Goal: Task Accomplishment & Management: Use online tool/utility

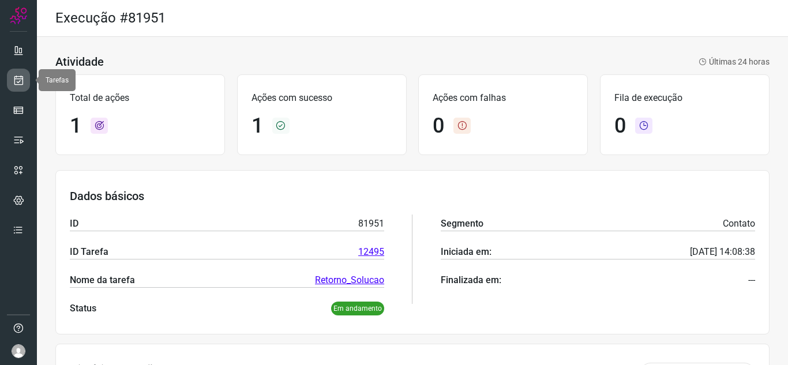
drag, startPoint x: 0, startPoint y: 0, endPoint x: 21, endPoint y: 78, distance: 81.3
click at [21, 78] on icon at bounding box center [19, 80] width 12 height 12
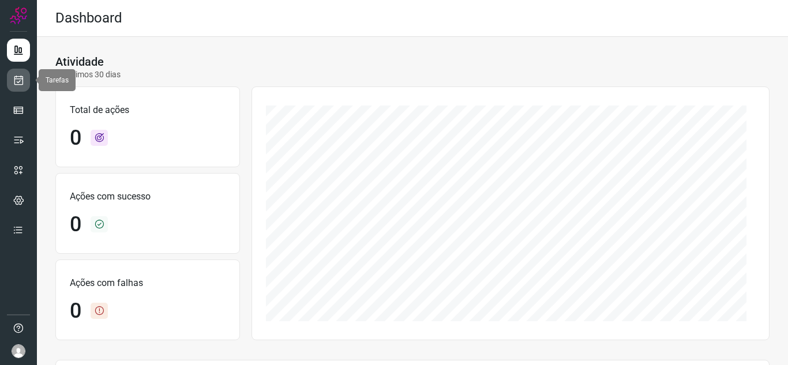
click at [9, 81] on link at bounding box center [18, 80] width 23 height 23
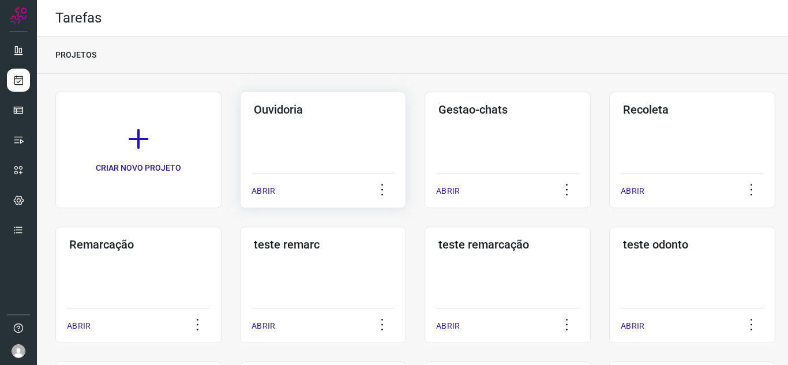
click at [252, 186] on p "ABRIR" at bounding box center [263, 191] width 24 height 12
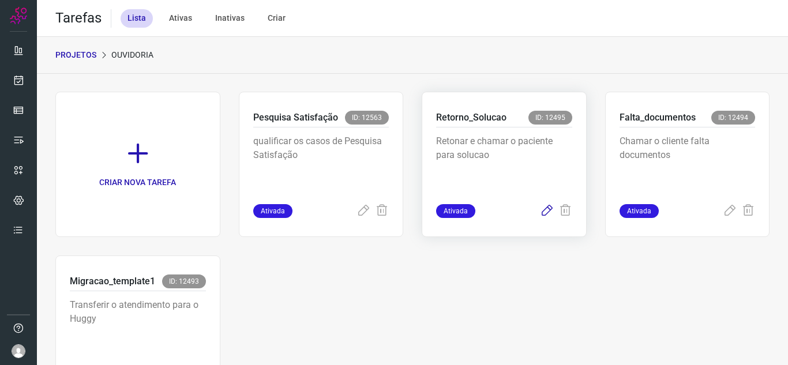
click at [540, 210] on icon at bounding box center [547, 211] width 14 height 14
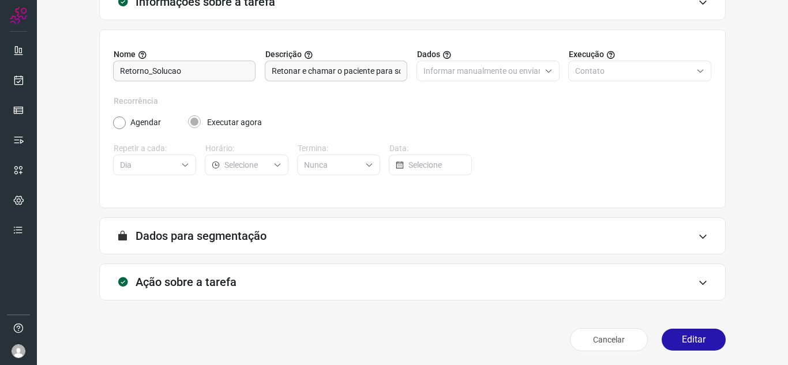
scroll to position [85, 0]
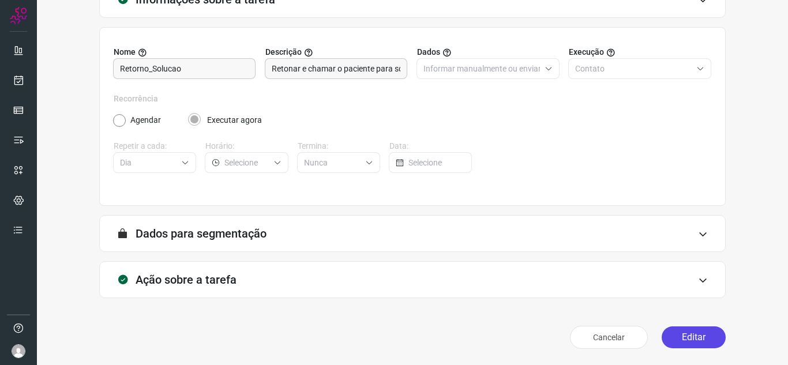
drag, startPoint x: 679, startPoint y: 334, endPoint x: 670, endPoint y: 317, distance: 19.3
click at [678, 334] on button "Editar" at bounding box center [693, 337] width 64 height 22
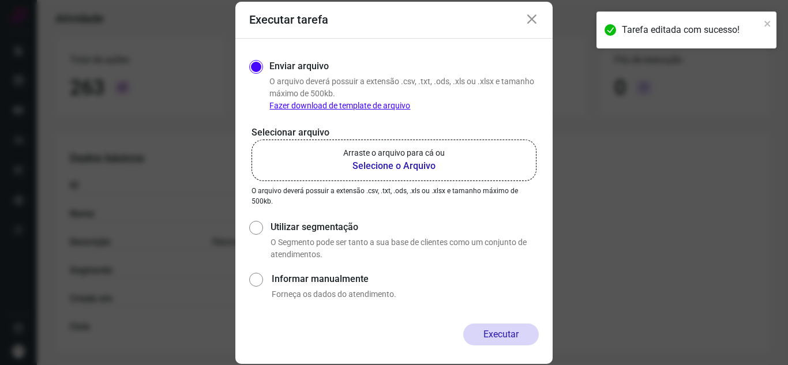
click at [355, 148] on p "Arraste o arquivo para cá ou" at bounding box center [393, 153] width 101 height 12
click at [0, 0] on input "Arraste o arquivo para cá ou Selecione o Arquivo" at bounding box center [0, 0] width 0 height 0
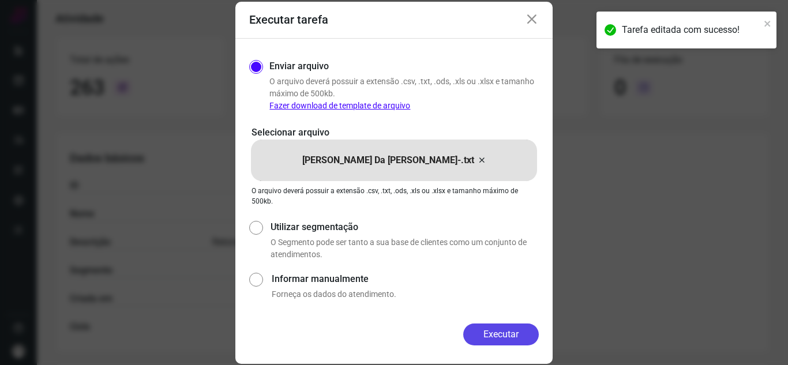
click at [474, 338] on button "Executar" at bounding box center [501, 334] width 76 height 22
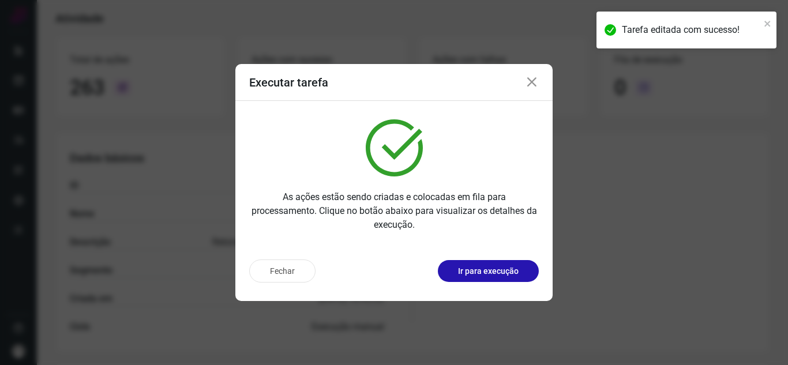
click at [510, 281] on button "Ir para execução" at bounding box center [488, 271] width 101 height 22
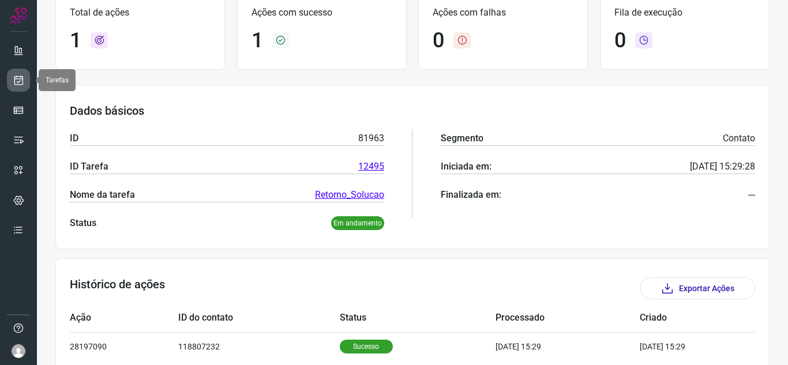
click at [18, 69] on link at bounding box center [18, 80] width 23 height 23
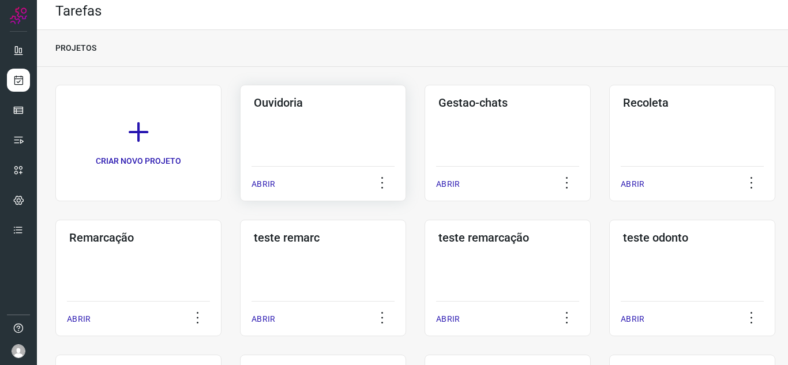
click at [265, 178] on div "ABRIR" at bounding box center [322, 180] width 143 height 29
click at [274, 182] on p "ABRIR" at bounding box center [263, 184] width 24 height 12
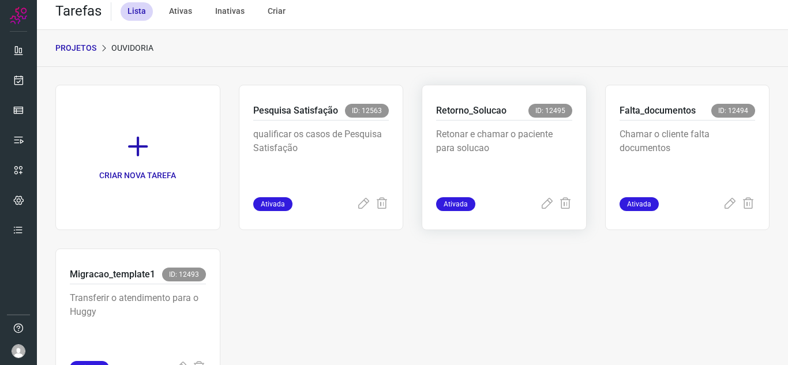
click at [540, 194] on div "Retonar e chamar o paciente para solucao" at bounding box center [504, 159] width 136 height 77
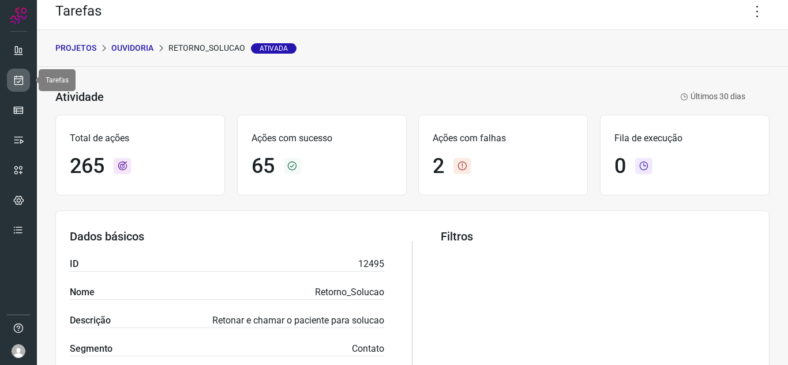
click at [11, 79] on link at bounding box center [18, 80] width 23 height 23
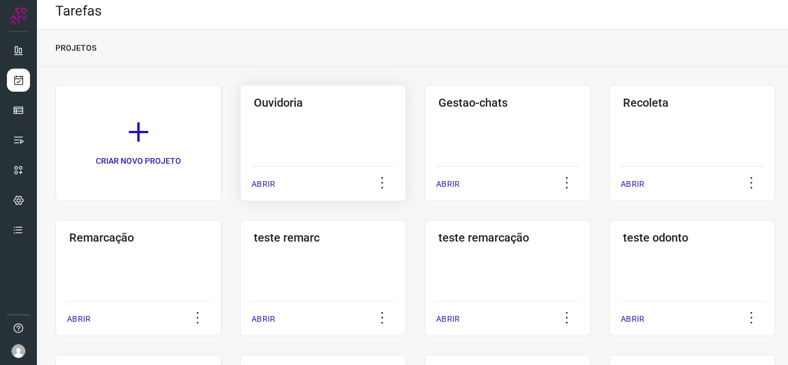
click at [265, 175] on div "ABRIR" at bounding box center [322, 180] width 143 height 29
click at [424, 185] on div "Ouvidoria ABRIR" at bounding box center [507, 143] width 166 height 116
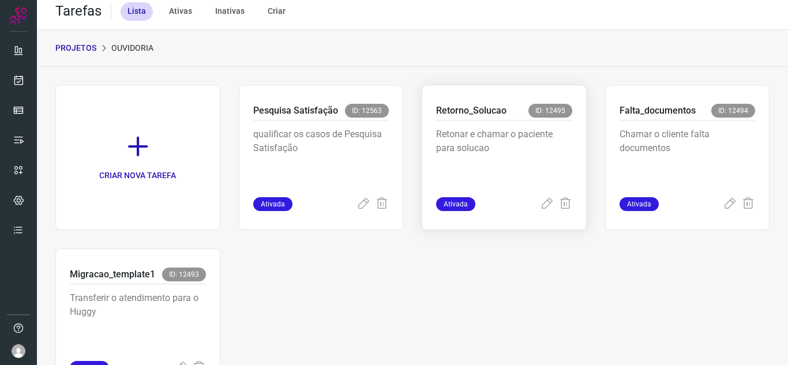
click at [532, 200] on div "Ativada" at bounding box center [504, 204] width 136 height 14
click at [540, 197] on icon at bounding box center [547, 204] width 14 height 14
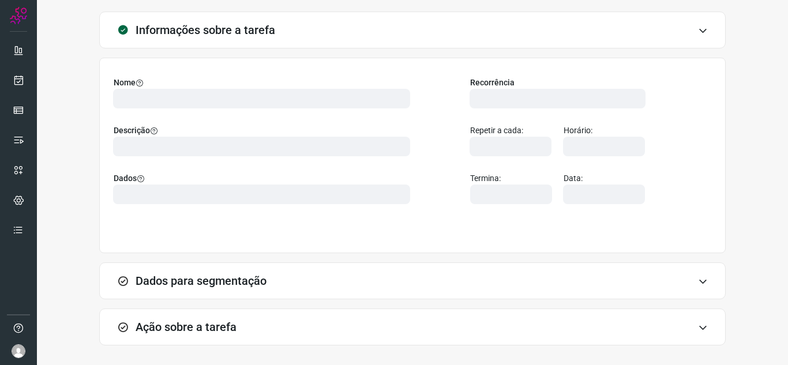
scroll to position [85, 0]
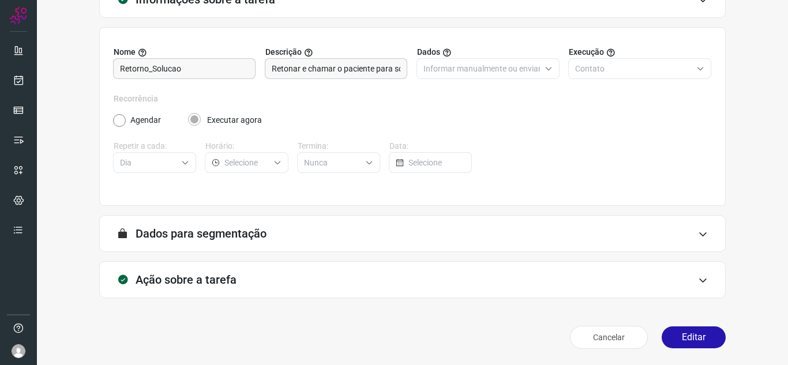
drag, startPoint x: 658, startPoint y: 332, endPoint x: 645, endPoint y: 306, distance: 29.1
click at [661, 332] on button "Editar" at bounding box center [693, 337] width 64 height 22
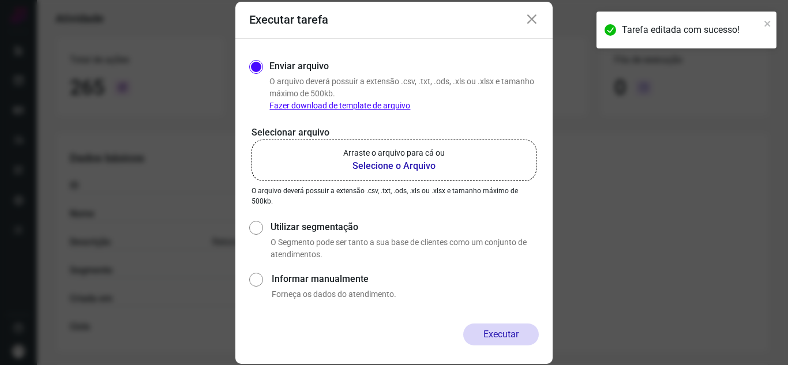
click at [370, 168] on b "Selecione o Arquivo" at bounding box center [393, 166] width 101 height 14
click at [0, 0] on input "Arraste o arquivo para cá ou Selecione o Arquivo" at bounding box center [0, 0] width 0 height 0
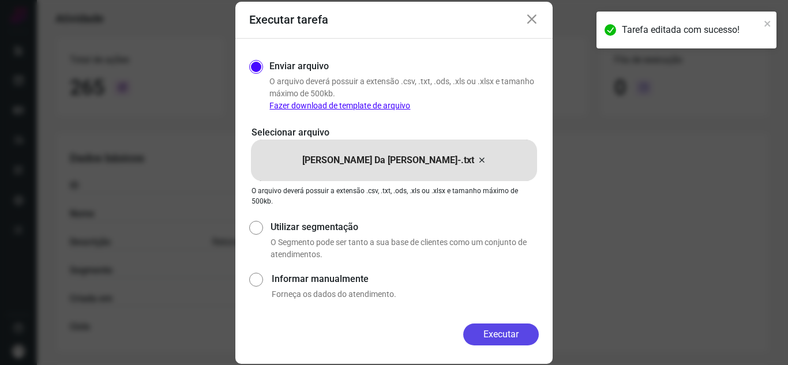
click at [500, 327] on button "Executar" at bounding box center [501, 334] width 76 height 22
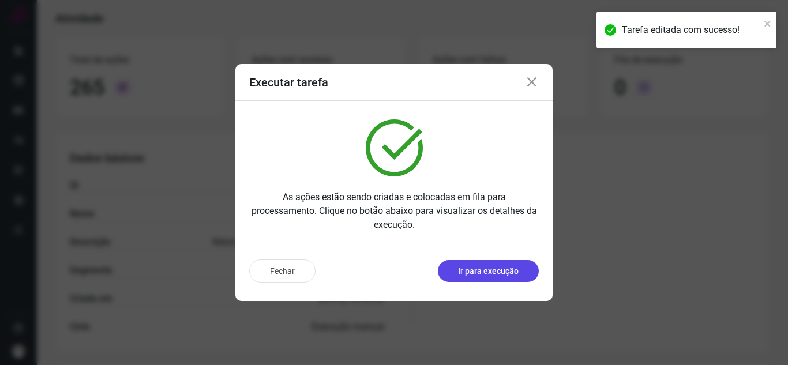
click at [519, 270] on button "Ir para execução" at bounding box center [488, 271] width 101 height 22
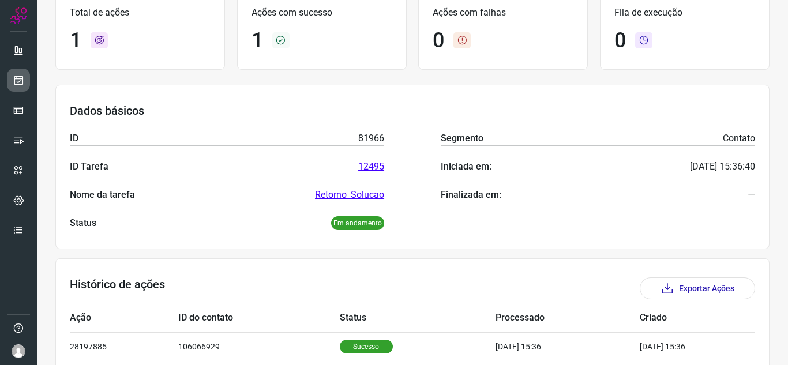
click at [28, 84] on link at bounding box center [18, 80] width 23 height 23
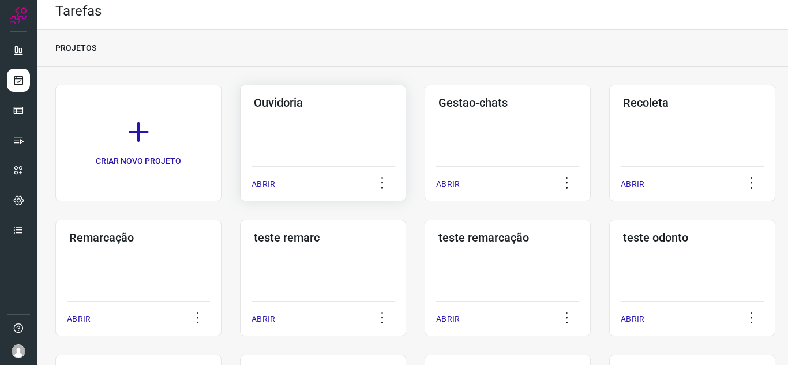
click at [273, 186] on p "ABRIR" at bounding box center [263, 184] width 24 height 12
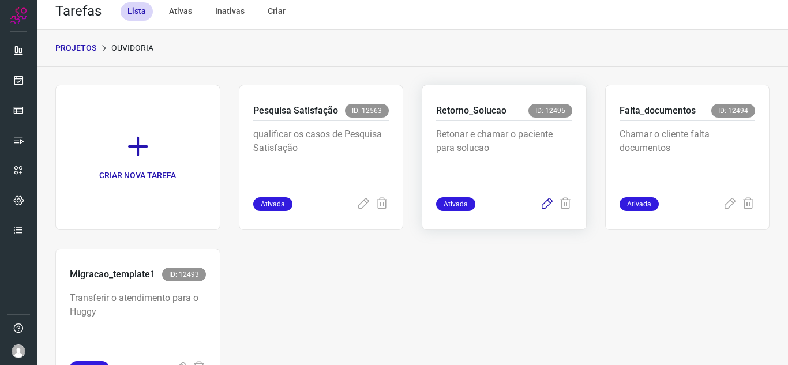
click at [543, 205] on icon at bounding box center [547, 204] width 14 height 14
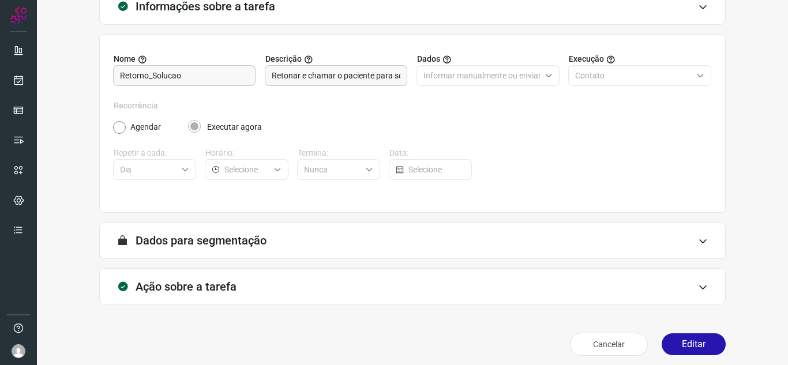
scroll to position [85, 0]
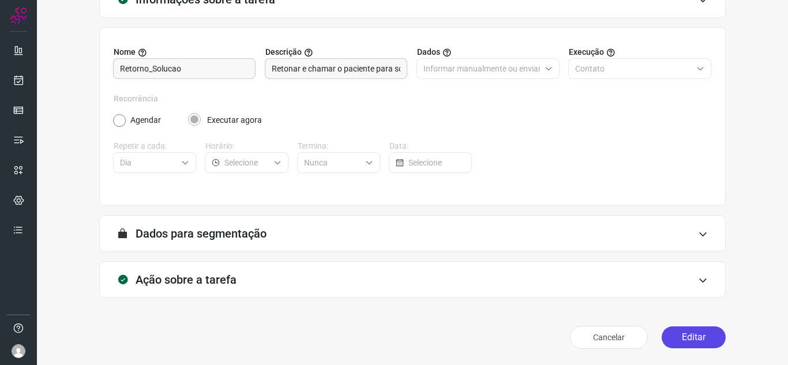
click at [669, 330] on button "Editar" at bounding box center [693, 337] width 64 height 22
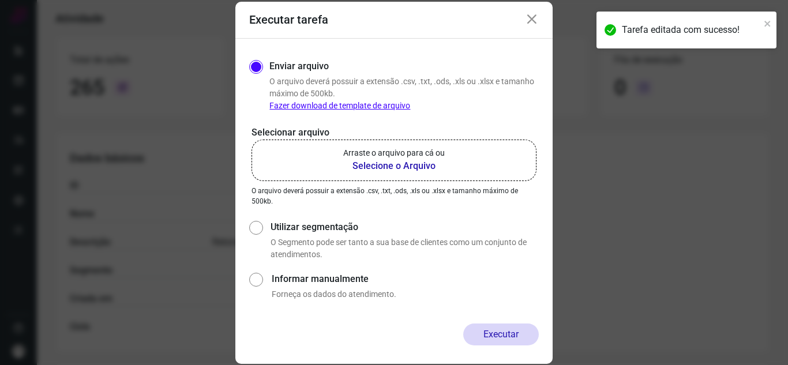
click at [402, 160] on b "Selecione o Arquivo" at bounding box center [393, 166] width 101 height 14
click at [0, 0] on input "Arraste o arquivo para cá ou Selecione o Arquivo" at bounding box center [0, 0] width 0 height 0
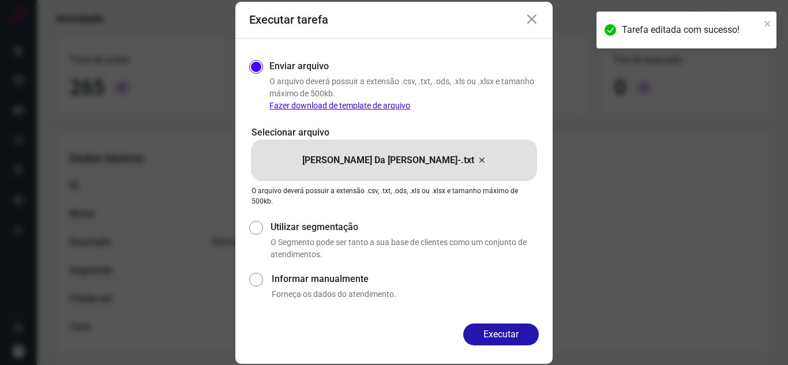
click at [506, 337] on button "Executar" at bounding box center [501, 334] width 76 height 22
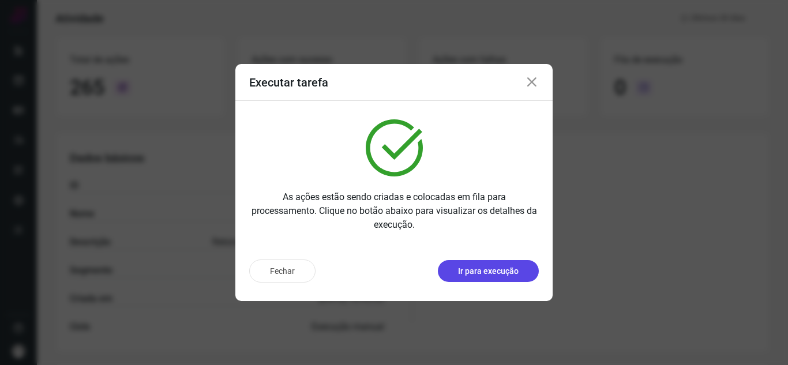
click at [502, 268] on p "Ir para execução" at bounding box center [488, 271] width 61 height 12
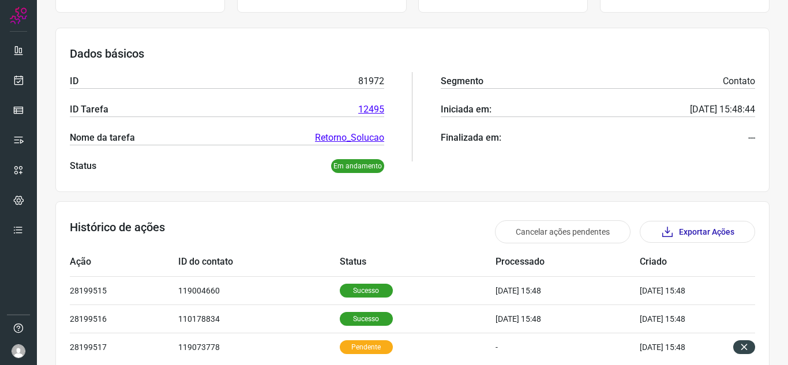
scroll to position [197, 0]
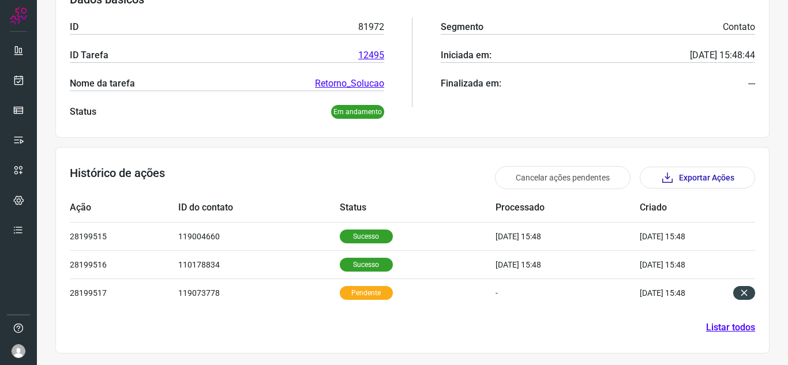
click at [0, 79] on div at bounding box center [18, 182] width 37 height 365
click at [4, 79] on div at bounding box center [18, 182] width 37 height 365
click at [13, 81] on icon at bounding box center [19, 80] width 12 height 12
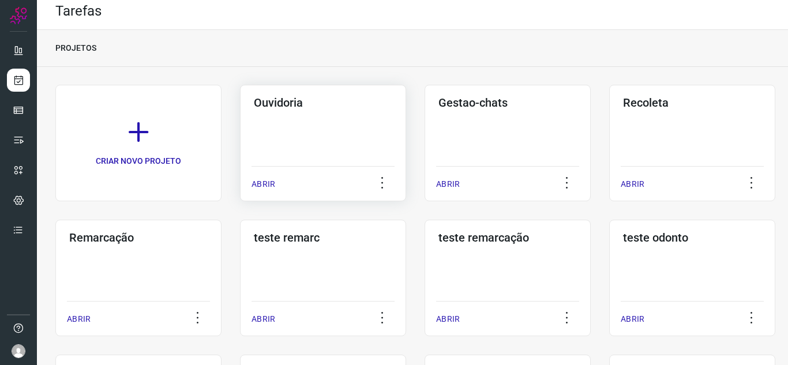
click at [261, 180] on p "ABRIR" at bounding box center [263, 184] width 24 height 12
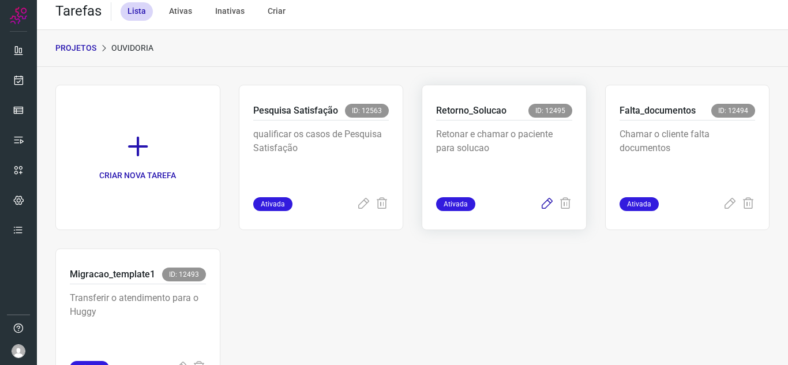
click at [540, 208] on icon at bounding box center [547, 204] width 14 height 14
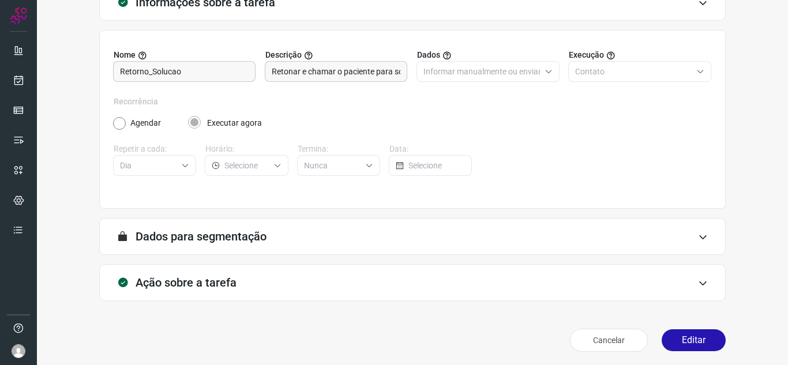
scroll to position [85, 0]
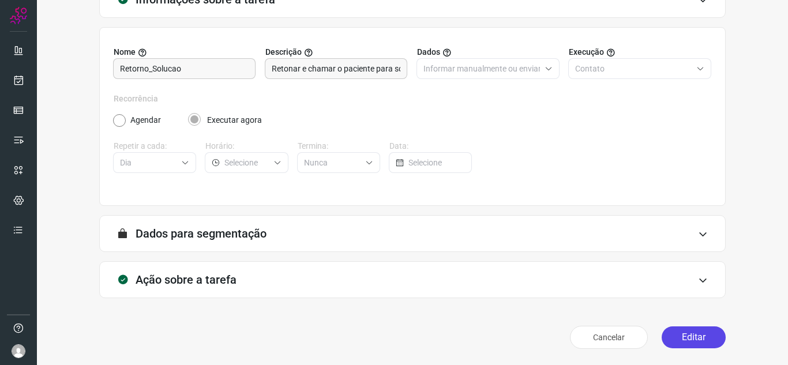
click at [676, 328] on button "Editar" at bounding box center [693, 337] width 64 height 22
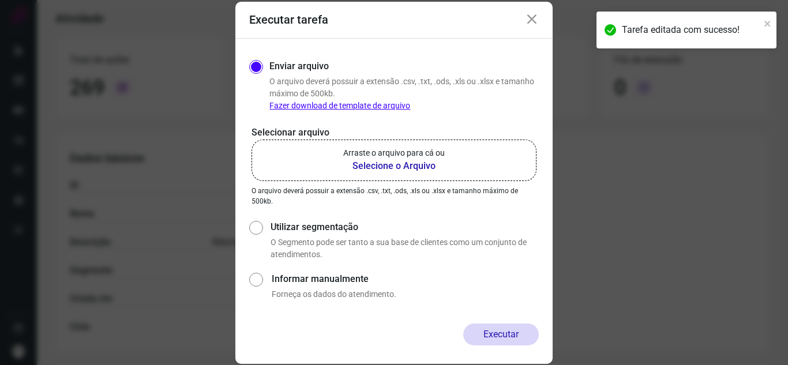
click at [384, 156] on p "Arraste o arquivo para cá ou" at bounding box center [393, 153] width 101 height 12
click at [0, 0] on input "Arraste o arquivo para cá ou Selecione o Arquivo" at bounding box center [0, 0] width 0 height 0
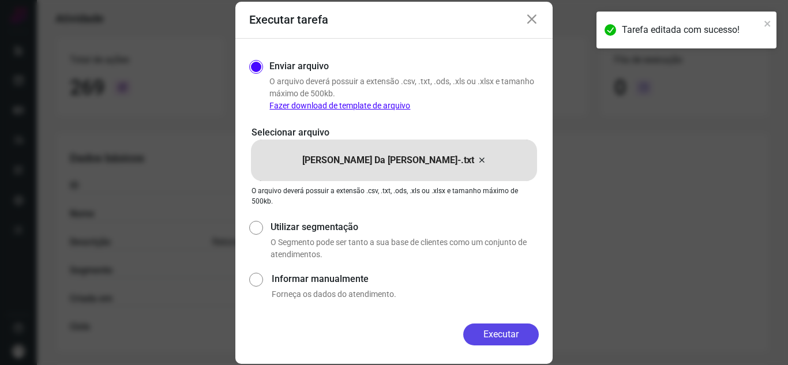
click at [507, 337] on button "Executar" at bounding box center [501, 334] width 76 height 22
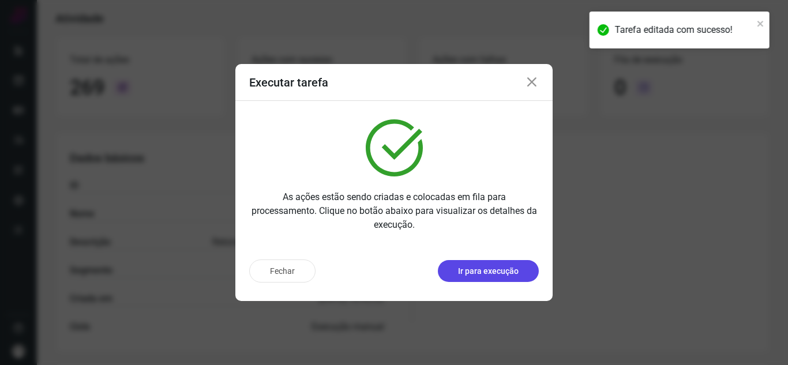
click at [505, 280] on button "Ir para execução" at bounding box center [488, 271] width 101 height 22
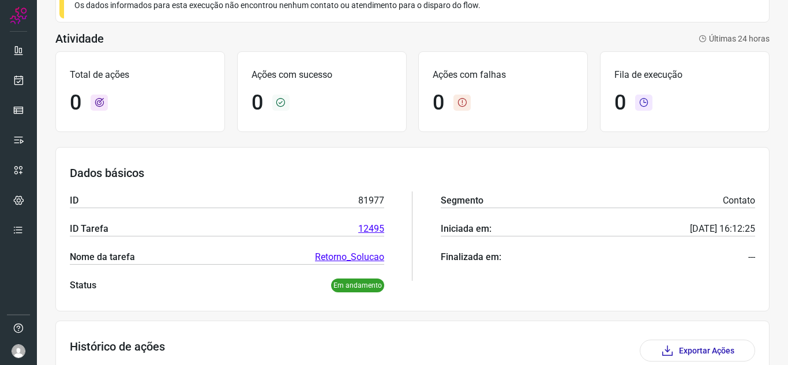
scroll to position [148, 0]
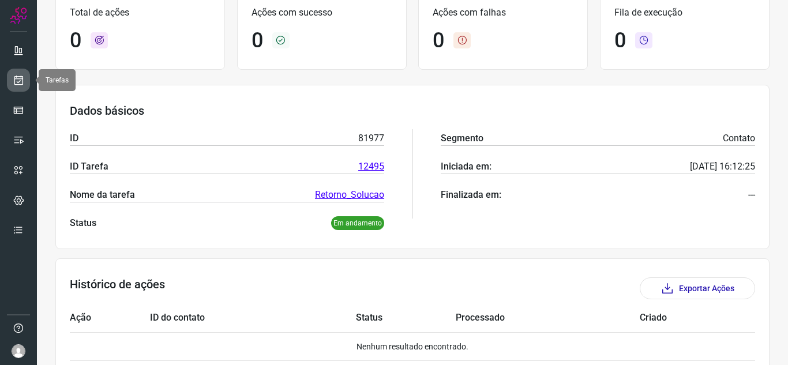
click at [13, 76] on icon at bounding box center [19, 80] width 12 height 12
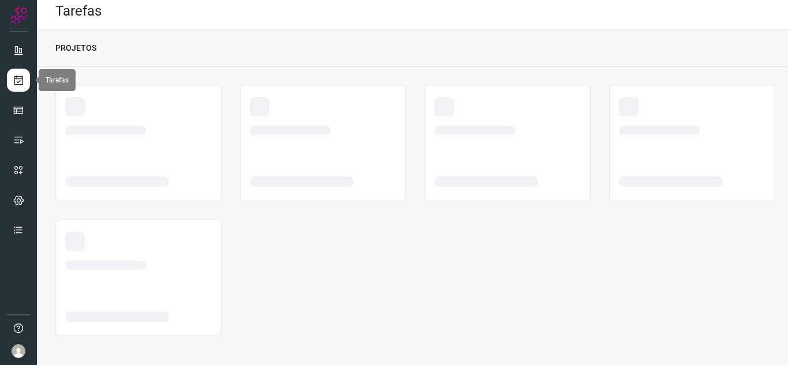
scroll to position [7, 0]
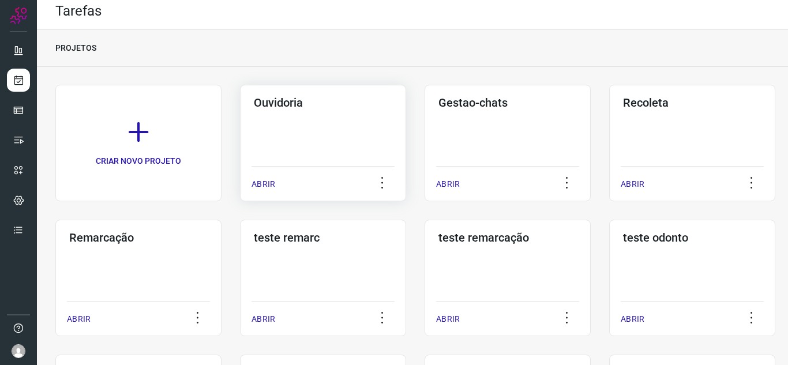
click at [251, 180] on p "ABRIR" at bounding box center [263, 184] width 24 height 12
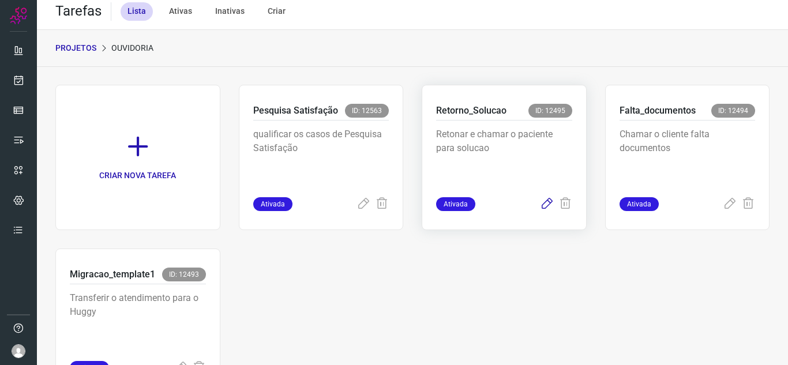
click at [541, 209] on icon at bounding box center [547, 204] width 14 height 14
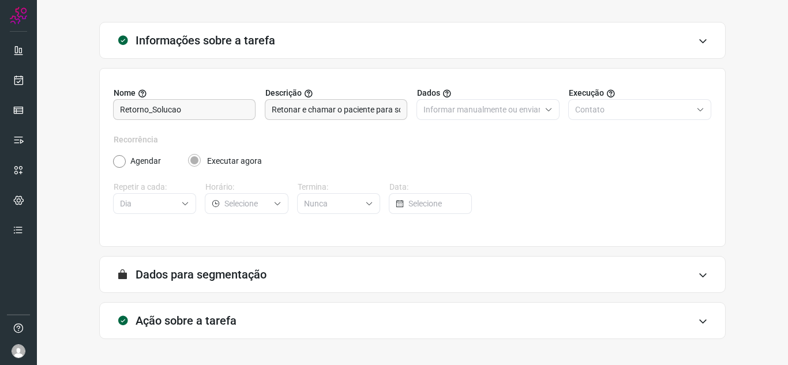
scroll to position [85, 0]
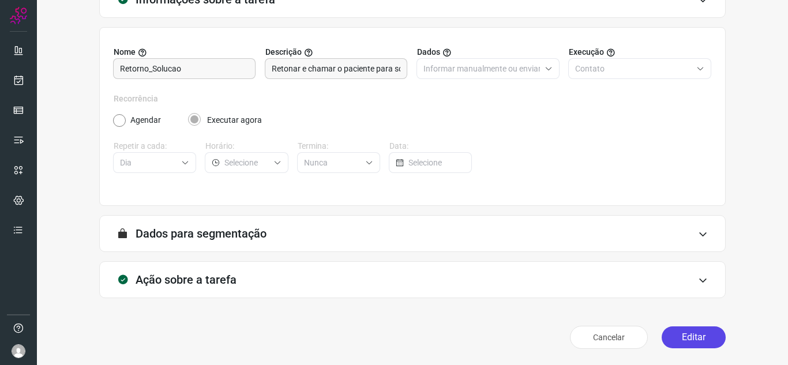
click at [679, 339] on button "Editar" at bounding box center [693, 337] width 64 height 22
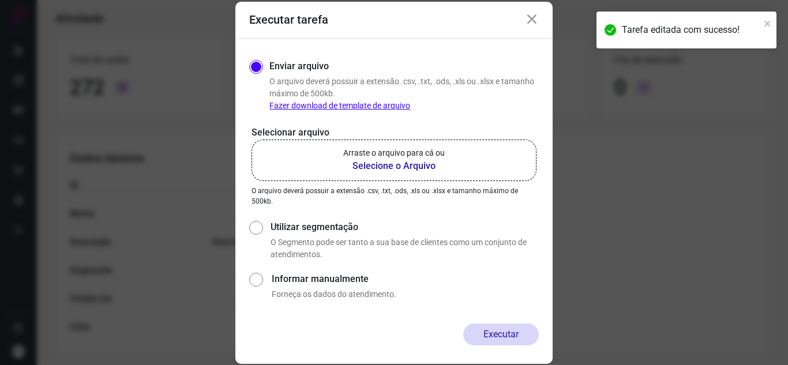
click at [396, 155] on p "Arraste o arquivo para cá ou" at bounding box center [393, 153] width 101 height 12
click at [0, 0] on input "Arraste o arquivo para cá ou Selecione o Arquivo" at bounding box center [0, 0] width 0 height 0
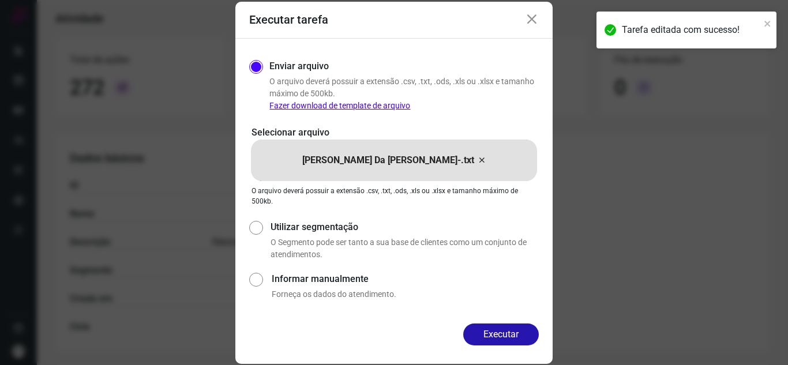
click at [511, 329] on button "Executar" at bounding box center [501, 334] width 76 height 22
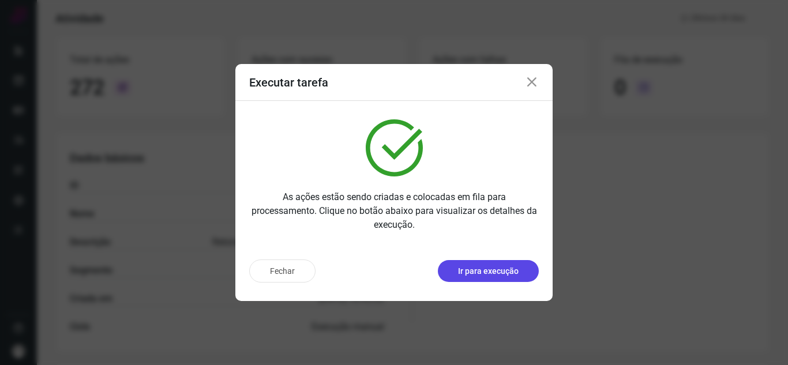
click at [511, 273] on p "Ir para execução" at bounding box center [488, 271] width 61 height 12
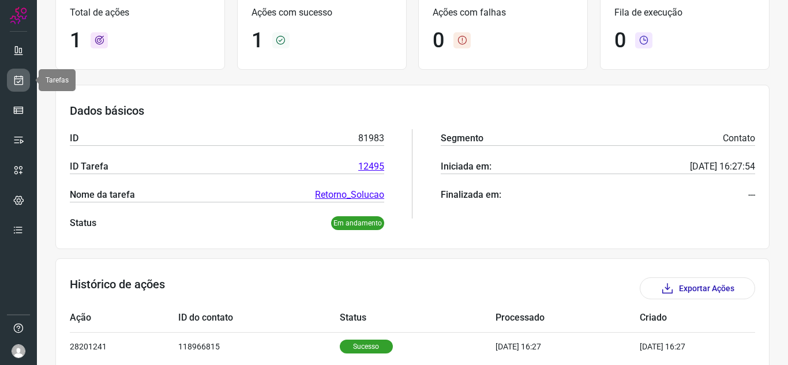
click at [27, 80] on link at bounding box center [18, 80] width 23 height 23
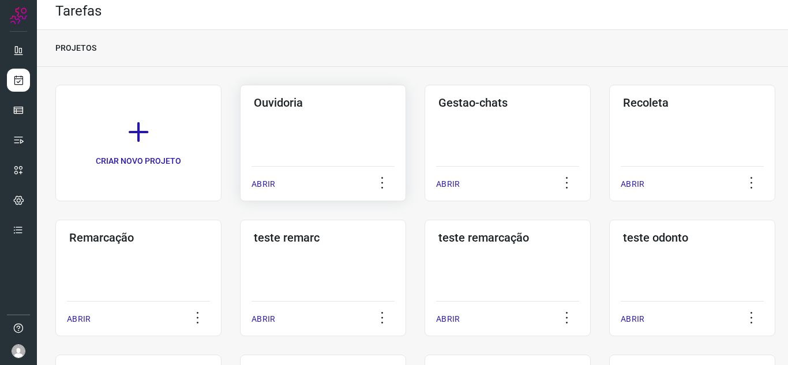
click at [264, 188] on p "ABRIR" at bounding box center [263, 184] width 24 height 12
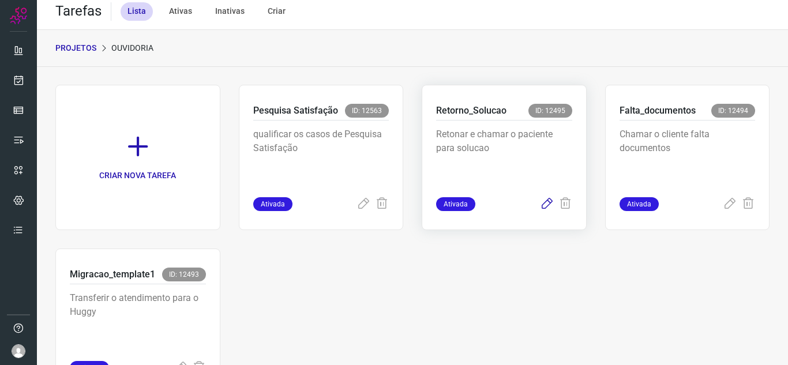
click at [540, 203] on icon at bounding box center [547, 204] width 14 height 14
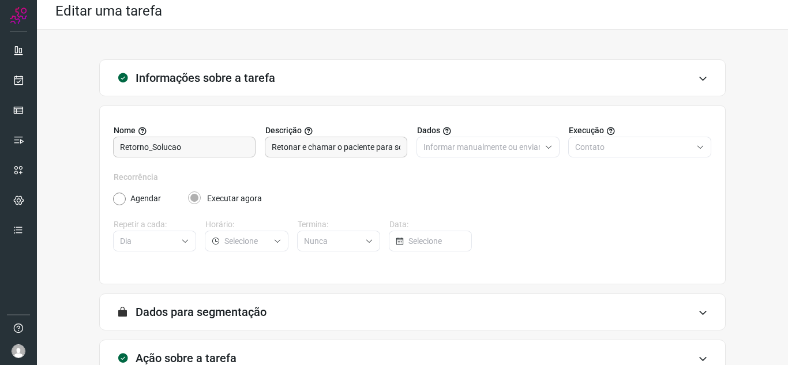
scroll to position [85, 0]
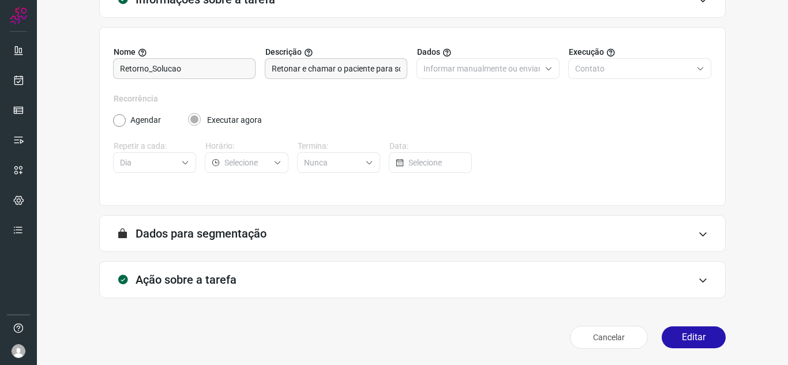
click at [701, 326] on div "Cancelar Editar" at bounding box center [412, 337] width 626 height 32
click at [694, 337] on button "Editar" at bounding box center [693, 337] width 64 height 22
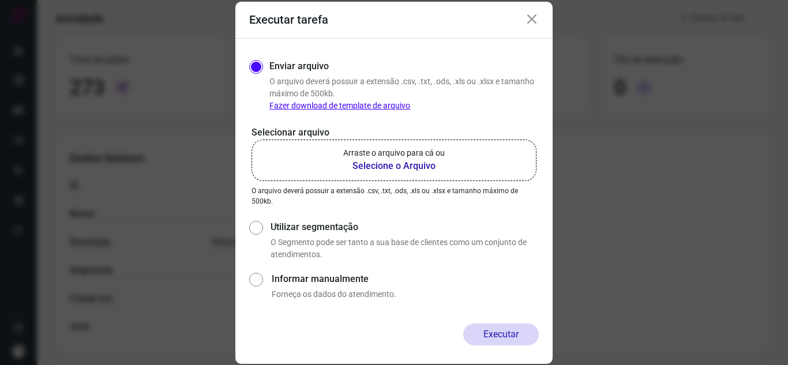
drag, startPoint x: 217, startPoint y: 105, endPoint x: 221, endPoint y: 99, distance: 7.2
click at [217, 105] on div "Executar tarefa Enviar arquivo O arquivo deverá possuir a extensão .csv, .txt, …" at bounding box center [394, 182] width 788 height 365
click at [442, 155] on p "Arraste o arquivo para cá ou" at bounding box center [393, 153] width 101 height 12
click at [0, 0] on input "Arraste o arquivo para cá ou Selecione o Arquivo" at bounding box center [0, 0] width 0 height 0
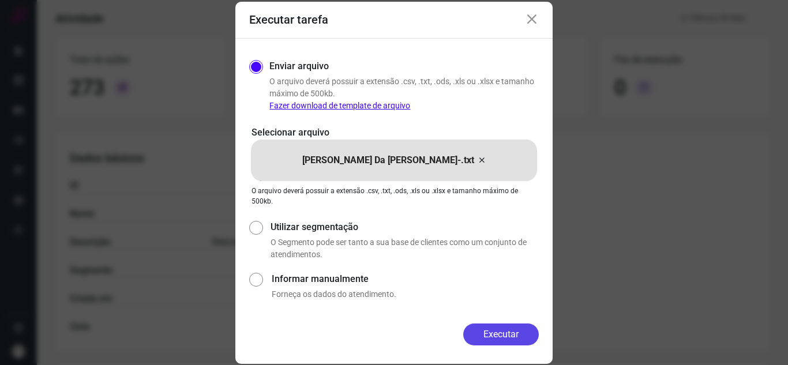
click at [498, 345] on button "Executar" at bounding box center [501, 334] width 76 height 22
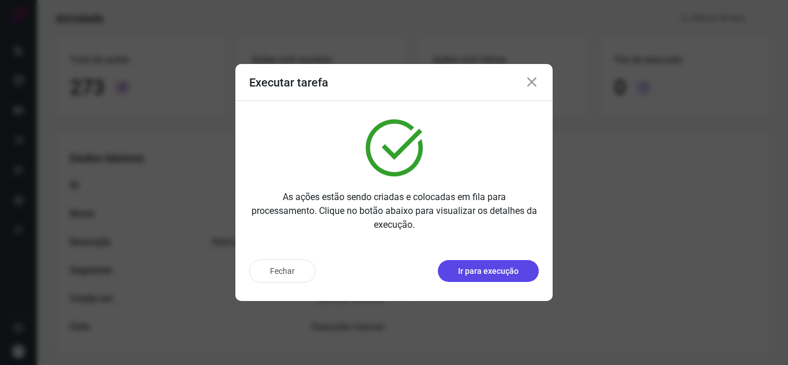
click at [516, 269] on p "Ir para execução" at bounding box center [488, 271] width 61 height 12
